Goal: Task Accomplishment & Management: Complete application form

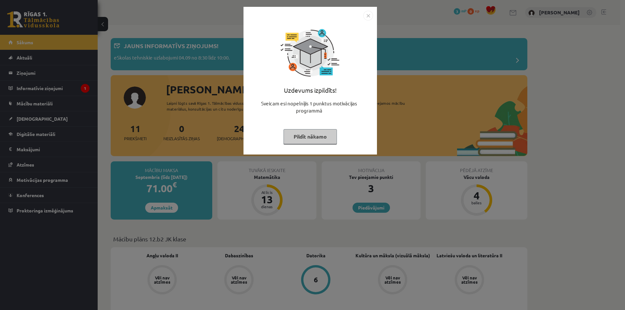
click at [368, 18] on img "Close" at bounding box center [368, 16] width 10 height 10
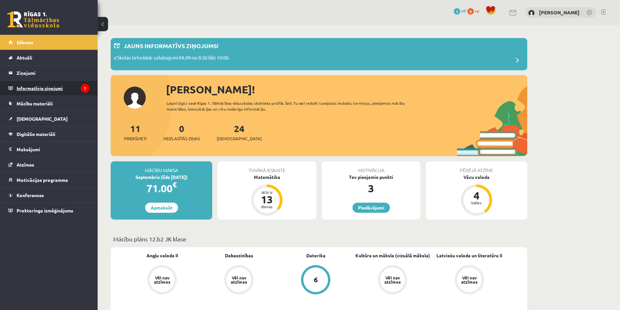
click at [48, 85] on legend "Informatīvie ziņojumi 1" at bounding box center [53, 88] width 73 height 15
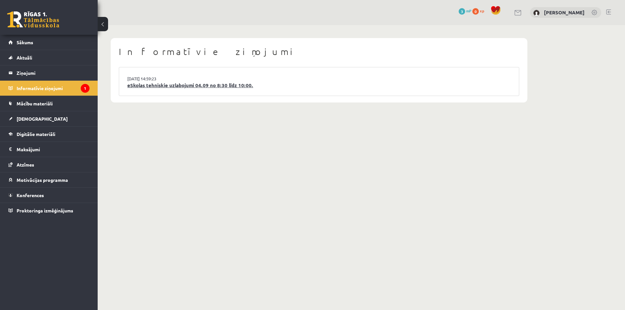
click at [153, 82] on link "eSkolas tehniskie uzlabojumi 04.09 no 8:30 līdz 10:00." at bounding box center [319, 85] width 384 height 7
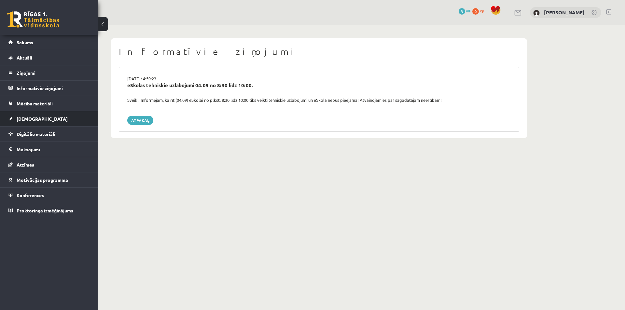
click at [27, 115] on link "[DEMOGRAPHIC_DATA]" at bounding box center [48, 118] width 81 height 15
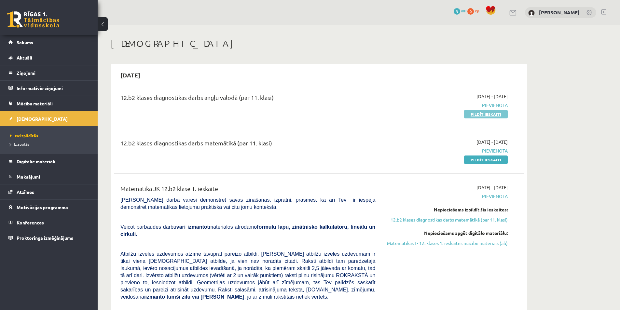
click at [486, 114] on link "Pildīt ieskaiti" at bounding box center [486, 114] width 44 height 8
click at [19, 120] on span "[DEMOGRAPHIC_DATA]" at bounding box center [42, 119] width 51 height 6
drag, startPoint x: 607, startPoint y: 0, endPoint x: 582, endPoint y: 238, distance: 239.3
